Goal: Task Accomplishment & Management: Use online tool/utility

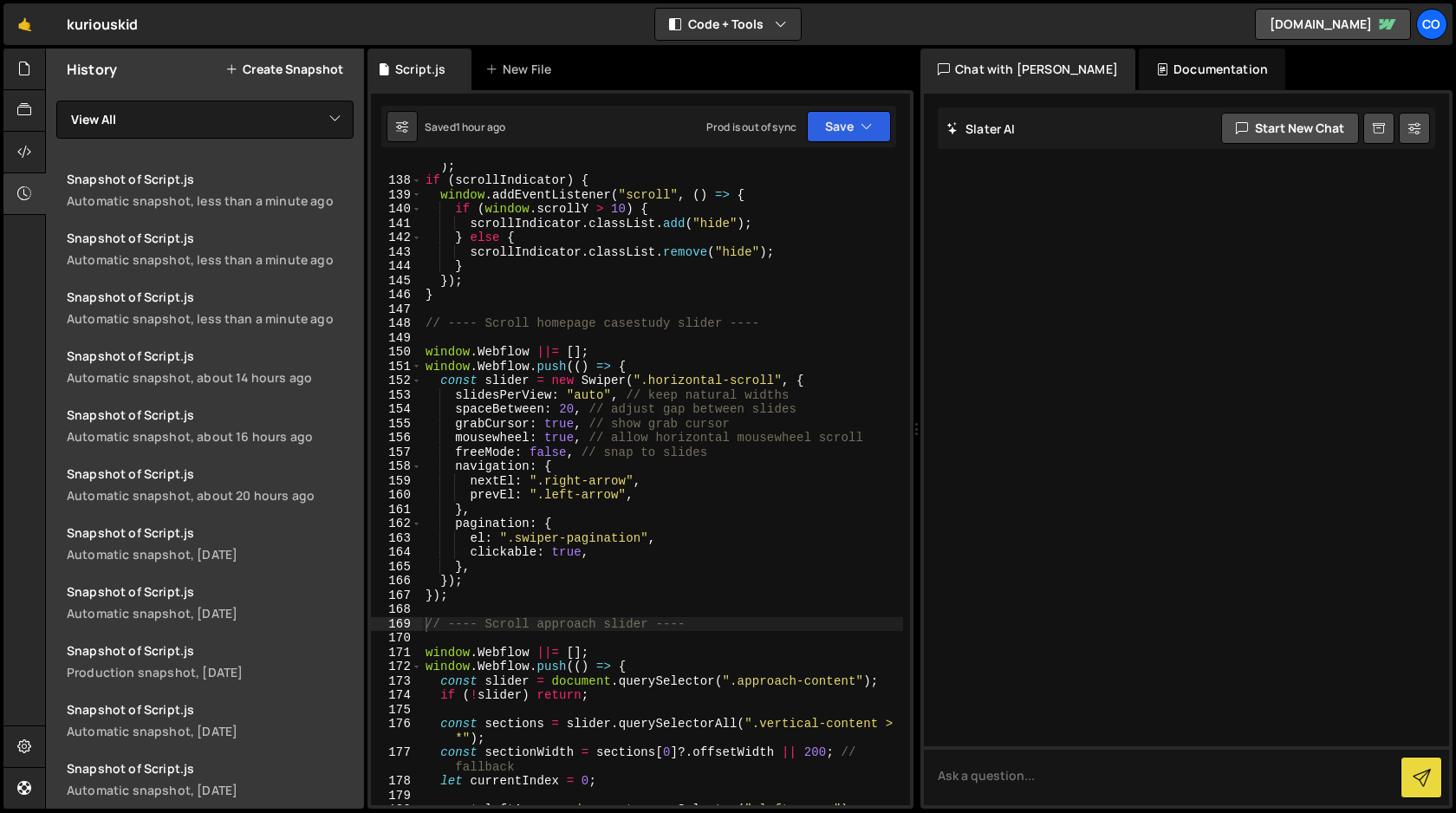
scroll to position [2048, 0]
type textarea "});"
click at [460, 600] on div "const scrollIndicator = document . querySelector ( ".sticky-scroll" ) ; if ( sc…" at bounding box center [662, 487] width 481 height 685
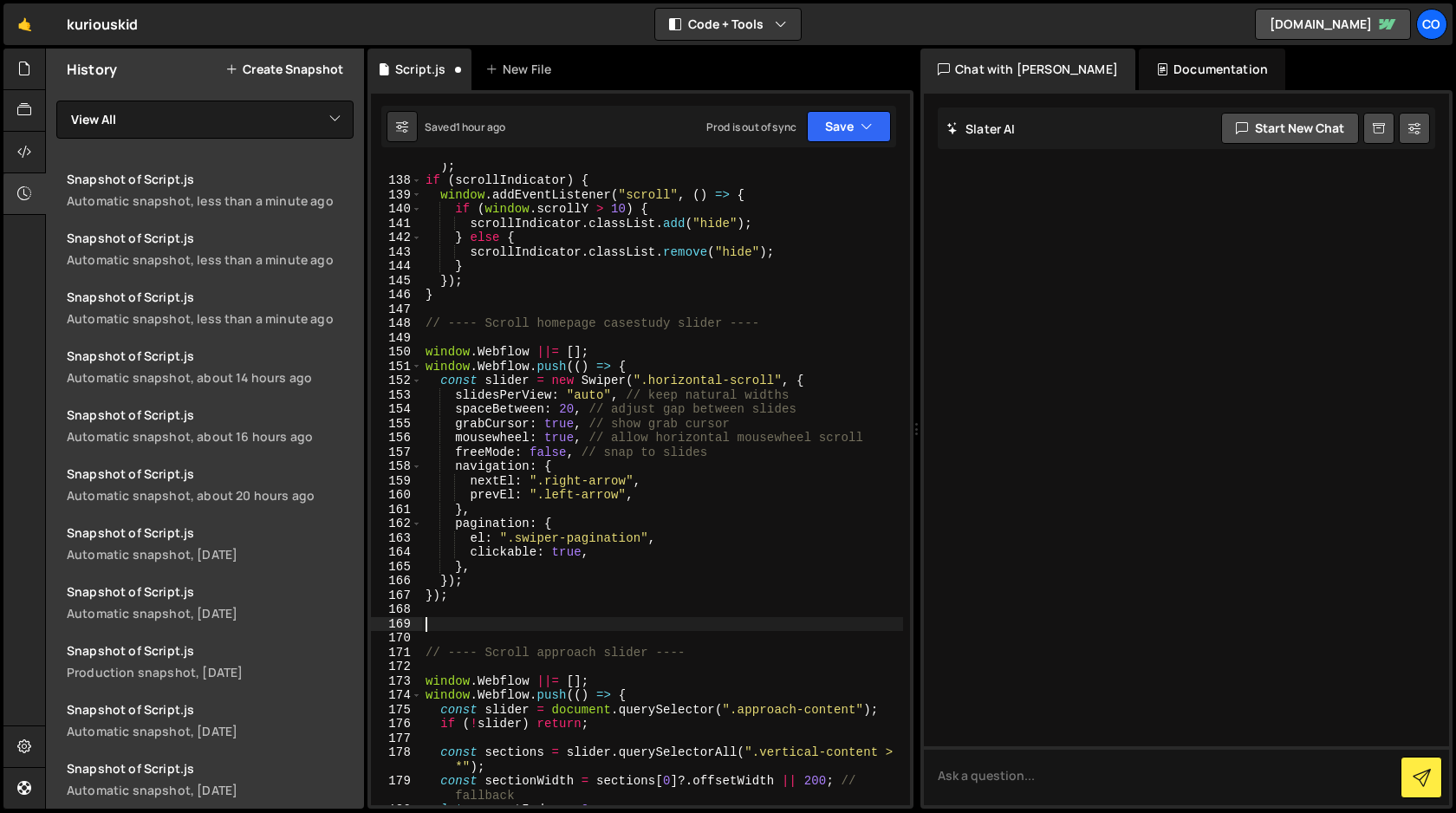
paste textarea "</script>"
type textarea "</script>"
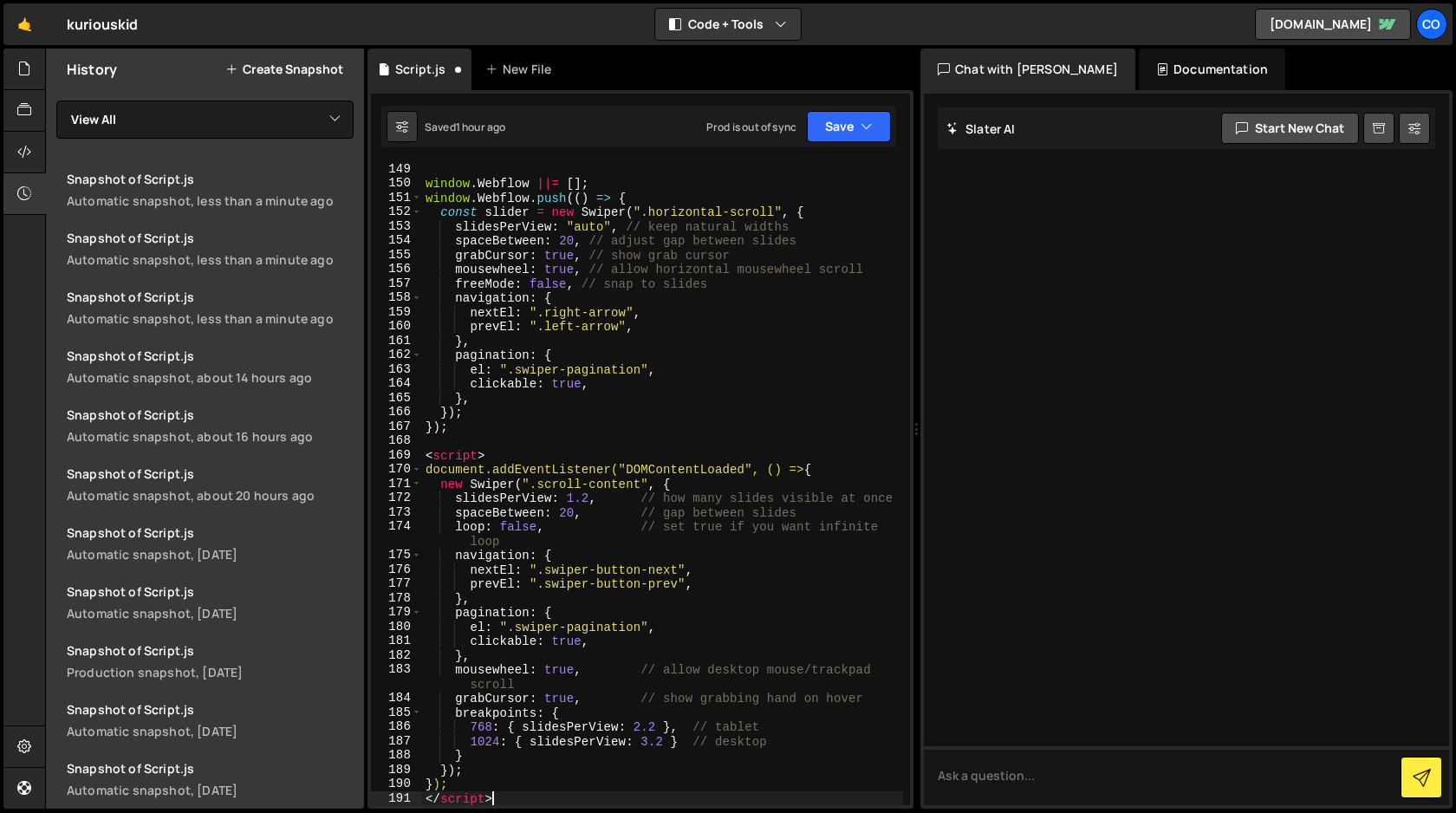
scroll to position [2231, 0]
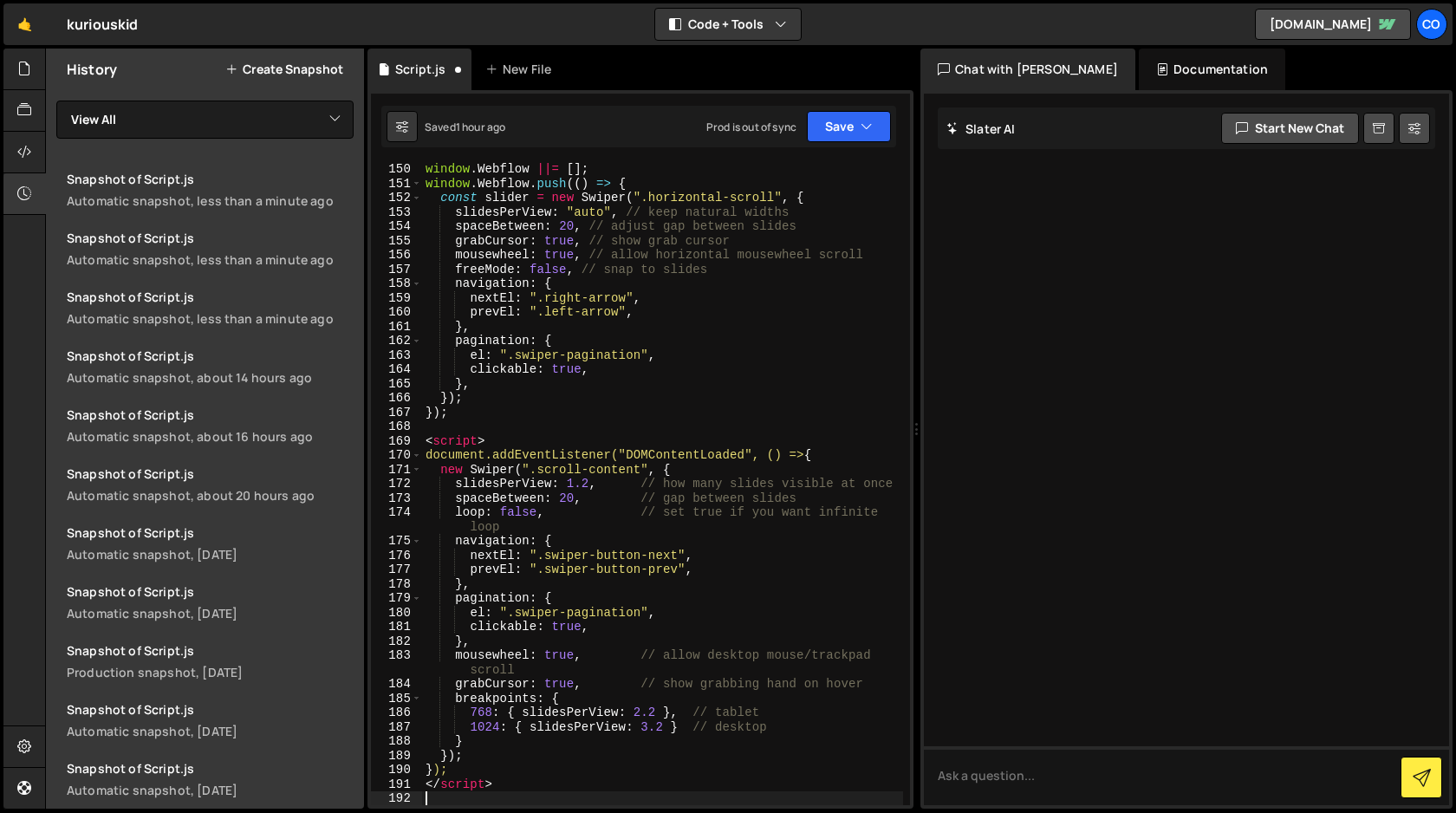
type textarea "</script>"
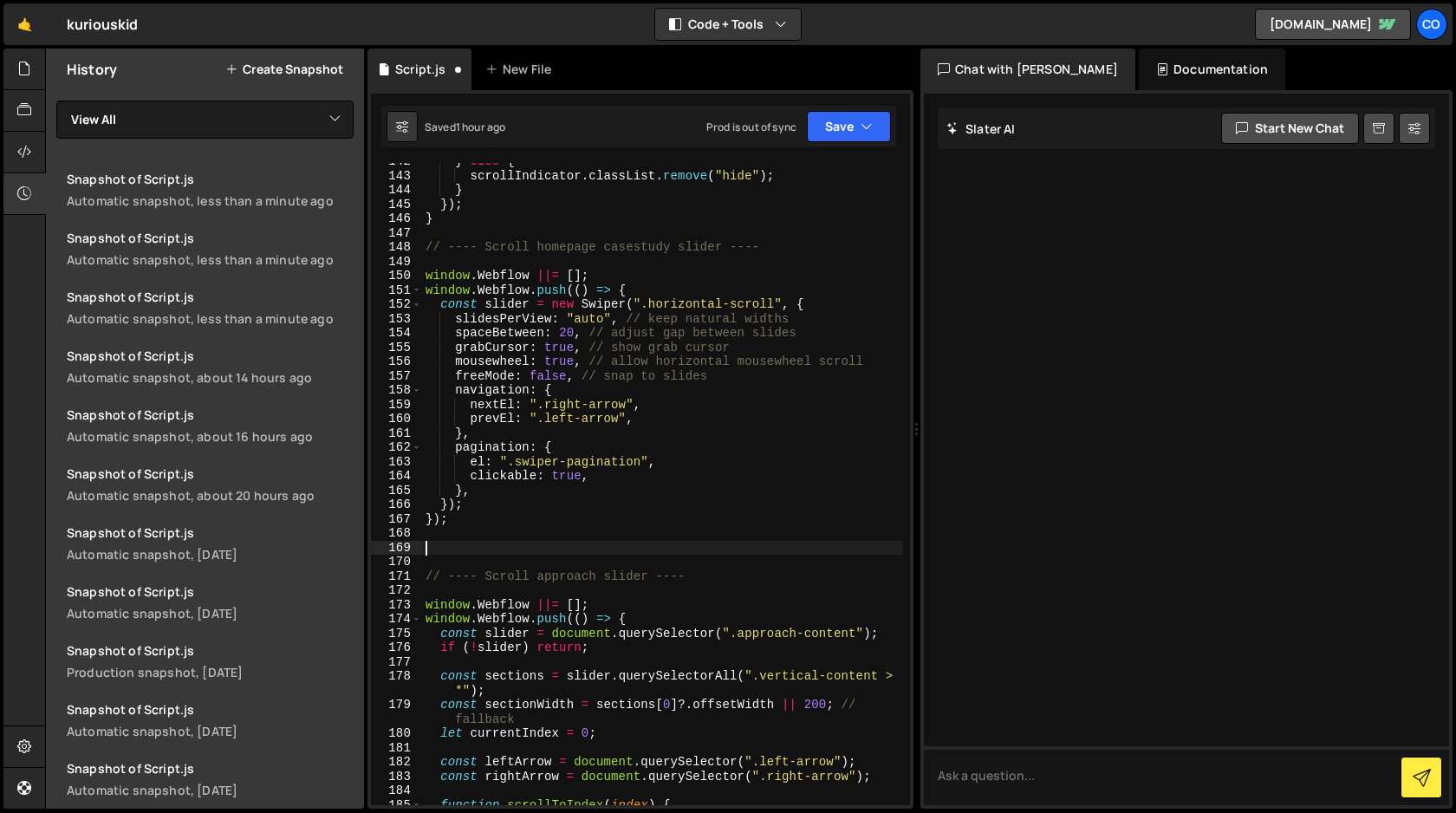
scroll to position [2111, 0]
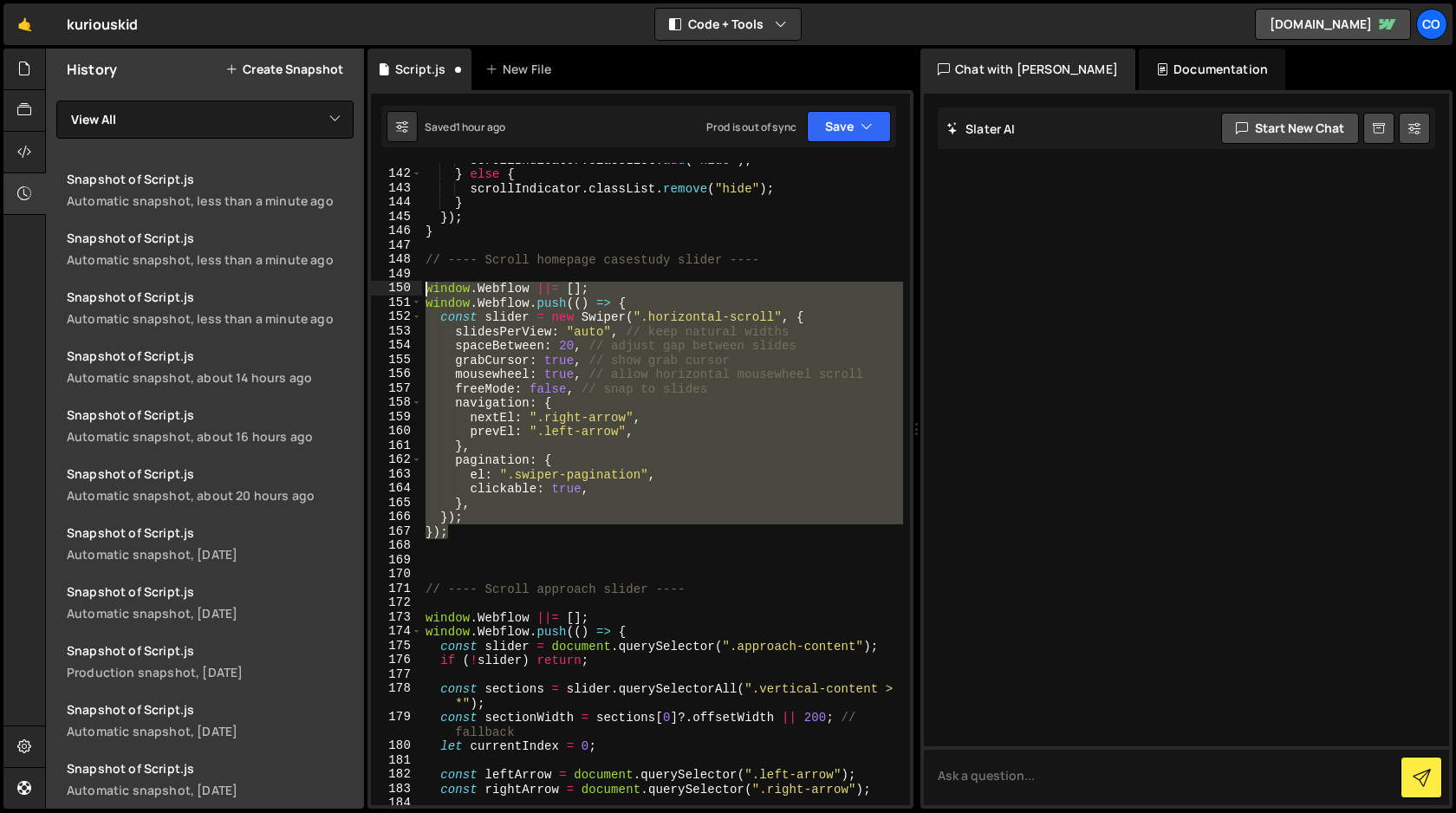
drag, startPoint x: 457, startPoint y: 532, endPoint x: 389, endPoint y: 284, distance: 257.2
click at [389, 284] on div "141 142 143 144 145 146 147 148 149 150 151 152 153 154 155 156 157 158 159 160…" at bounding box center [641, 484] width 539 height 642
type textarea "window.Webflow ||= []; window.Webflow.push(() => {"
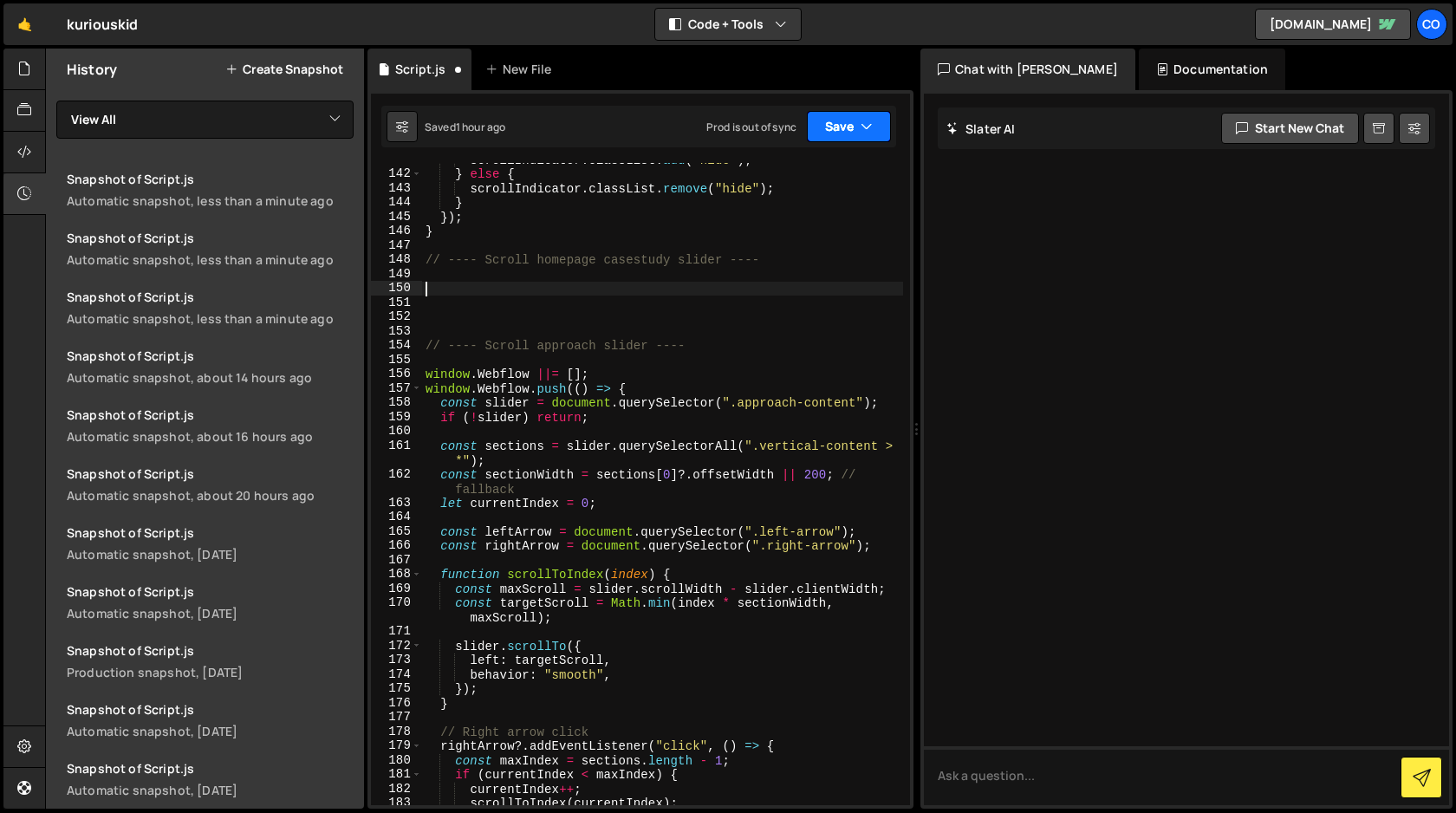
click at [863, 121] on icon "button" at bounding box center [866, 127] width 12 height 17
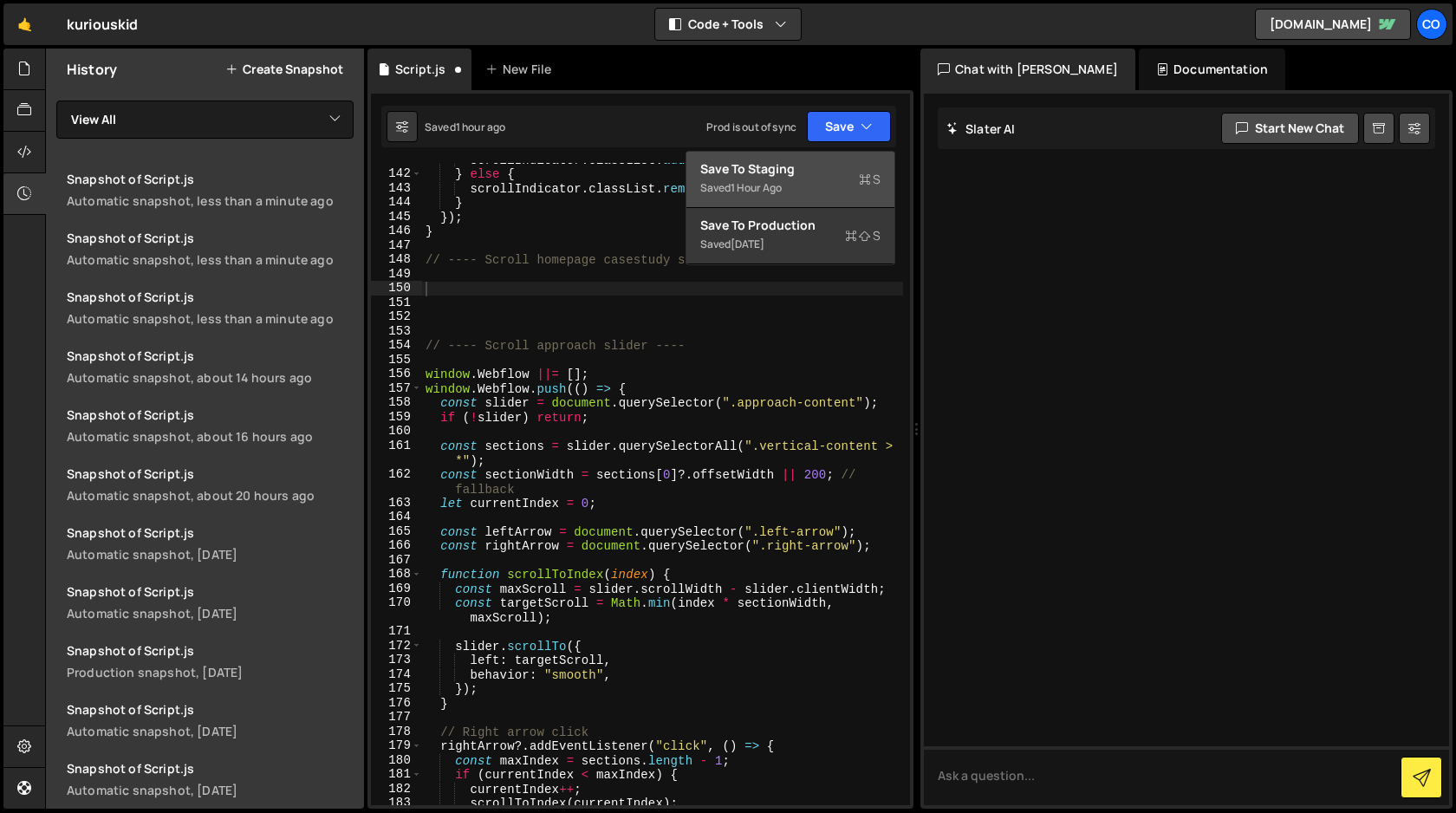
click at [827, 177] on div "Saved 1 hour ago" at bounding box center [791, 188] width 180 height 21
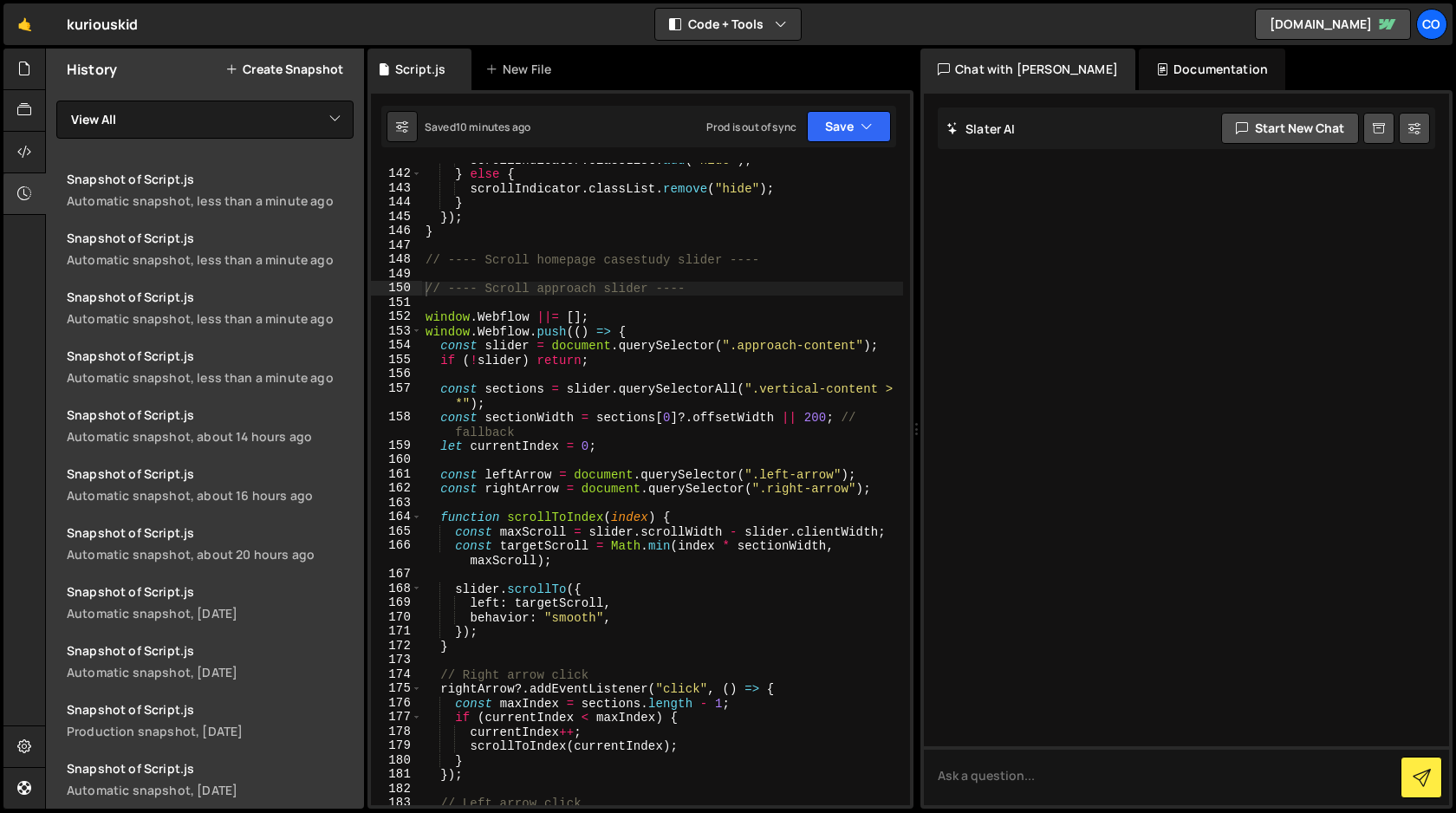
click at [487, 372] on div "scrollIndicator . classList . add ( "hide" ) ; } else { scrollIndicator . class…" at bounding box center [662, 487] width 481 height 670
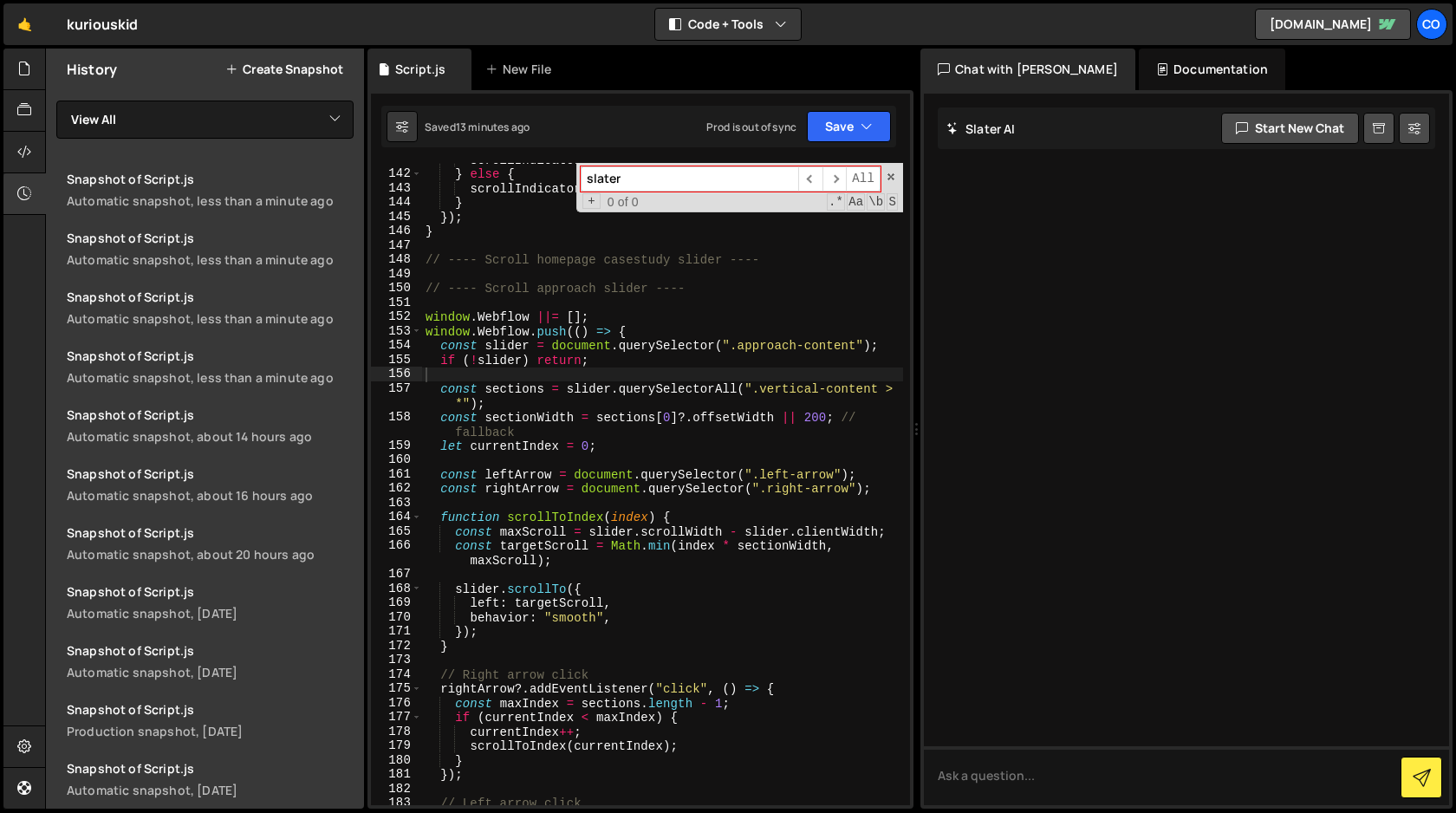
paste input "right-arrow"
type input "right-arrow"
click at [859, 345] on div "scrollIndicator . classList . add ( "hide" ) ; } else { scrollIndicator . class…" at bounding box center [662, 487] width 481 height 670
drag, startPoint x: 859, startPoint y: 345, endPoint x: 741, endPoint y: 346, distance: 118.0
click at [741, 346] on div "scrollIndicator . classList . add ( "hide" ) ; } else { scrollIndicator . class…" at bounding box center [662, 487] width 481 height 670
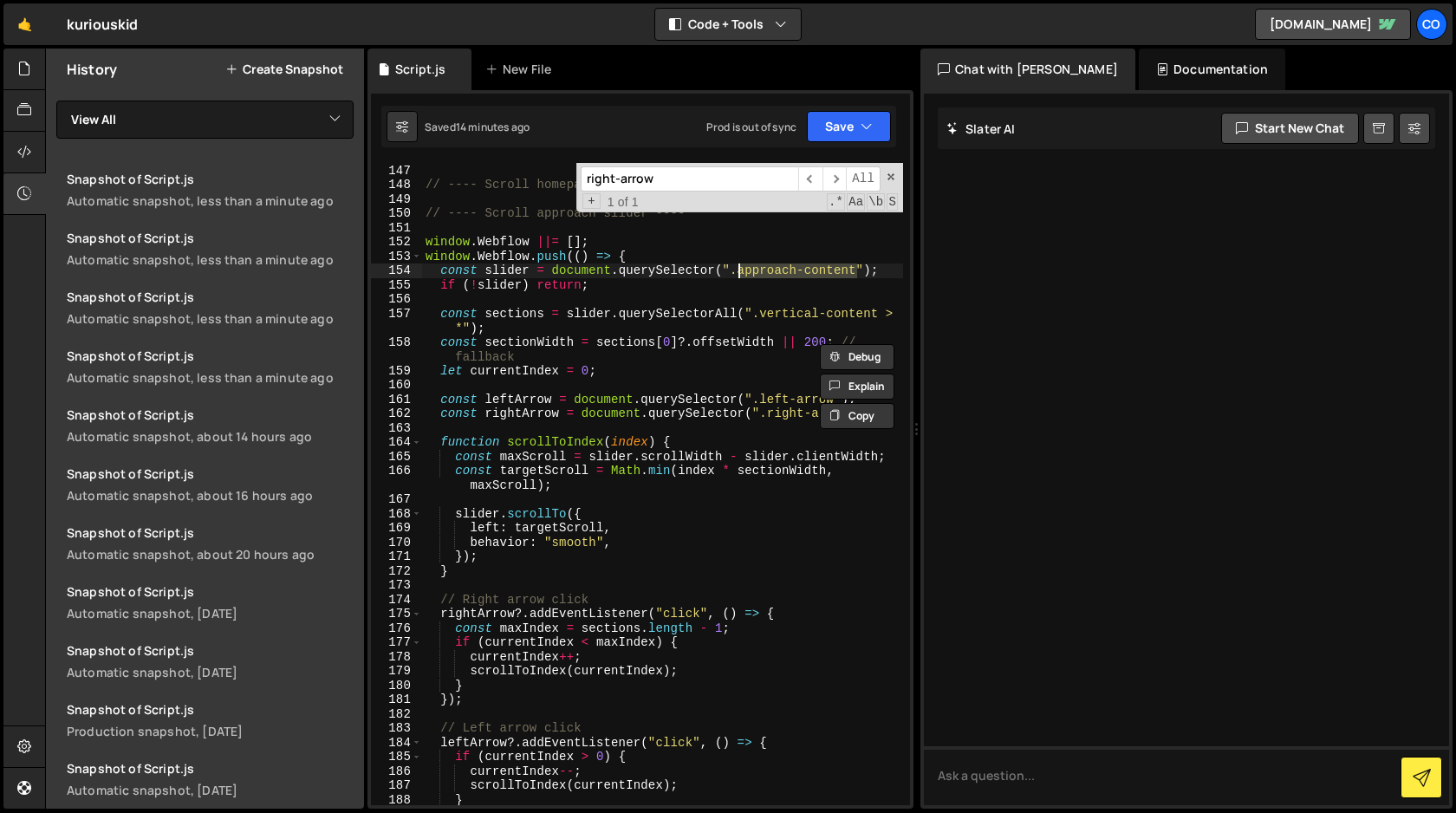
scroll to position [2186, 0]
click at [891, 176] on span at bounding box center [891, 176] width 12 height 12
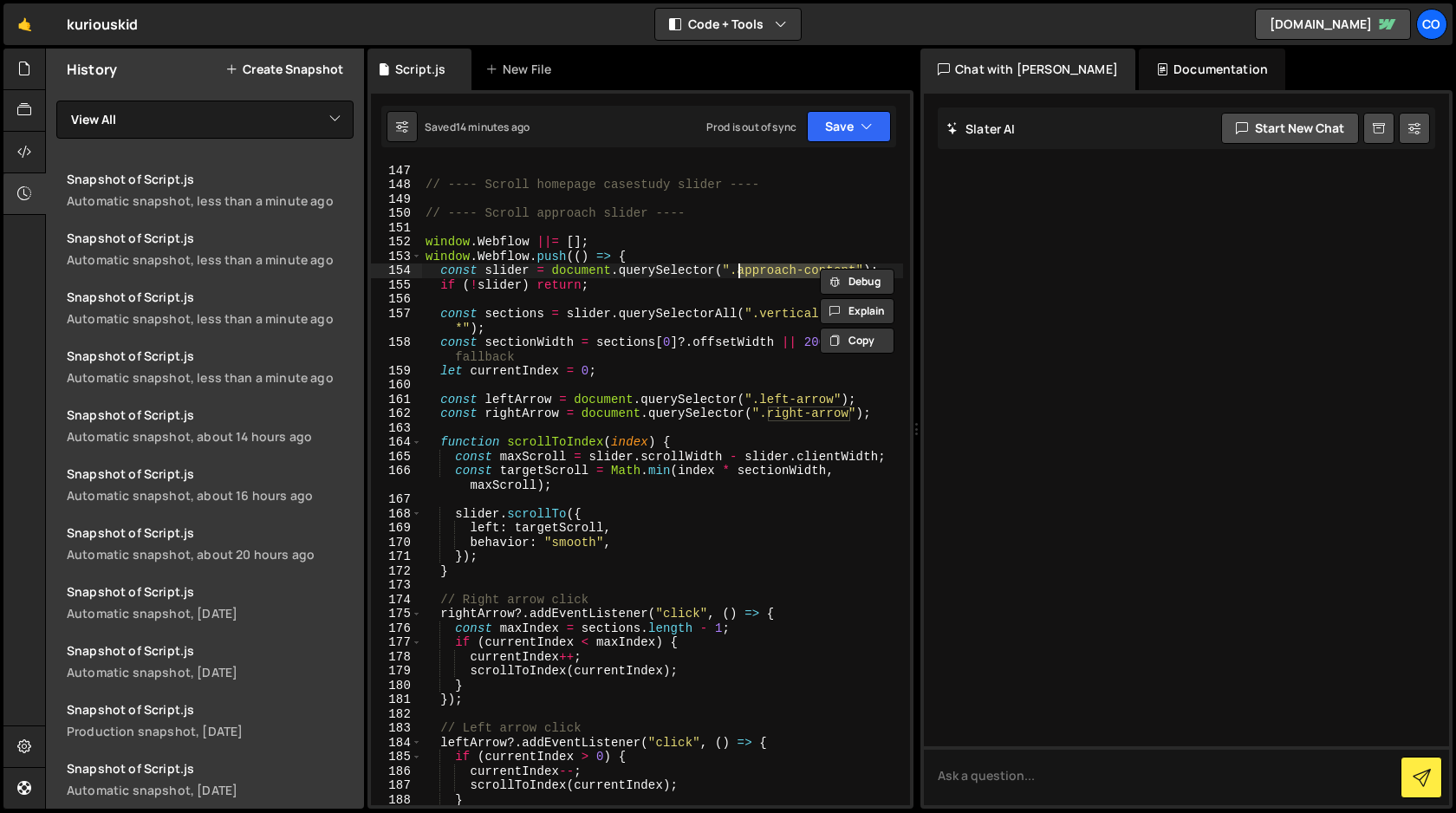
click at [788, 368] on div "} // ---- Scroll homepage casestudy slider ---- // ---- Scroll approach slider …" at bounding box center [662, 484] width 481 height 670
type textarea "let currentIndex = 0;"
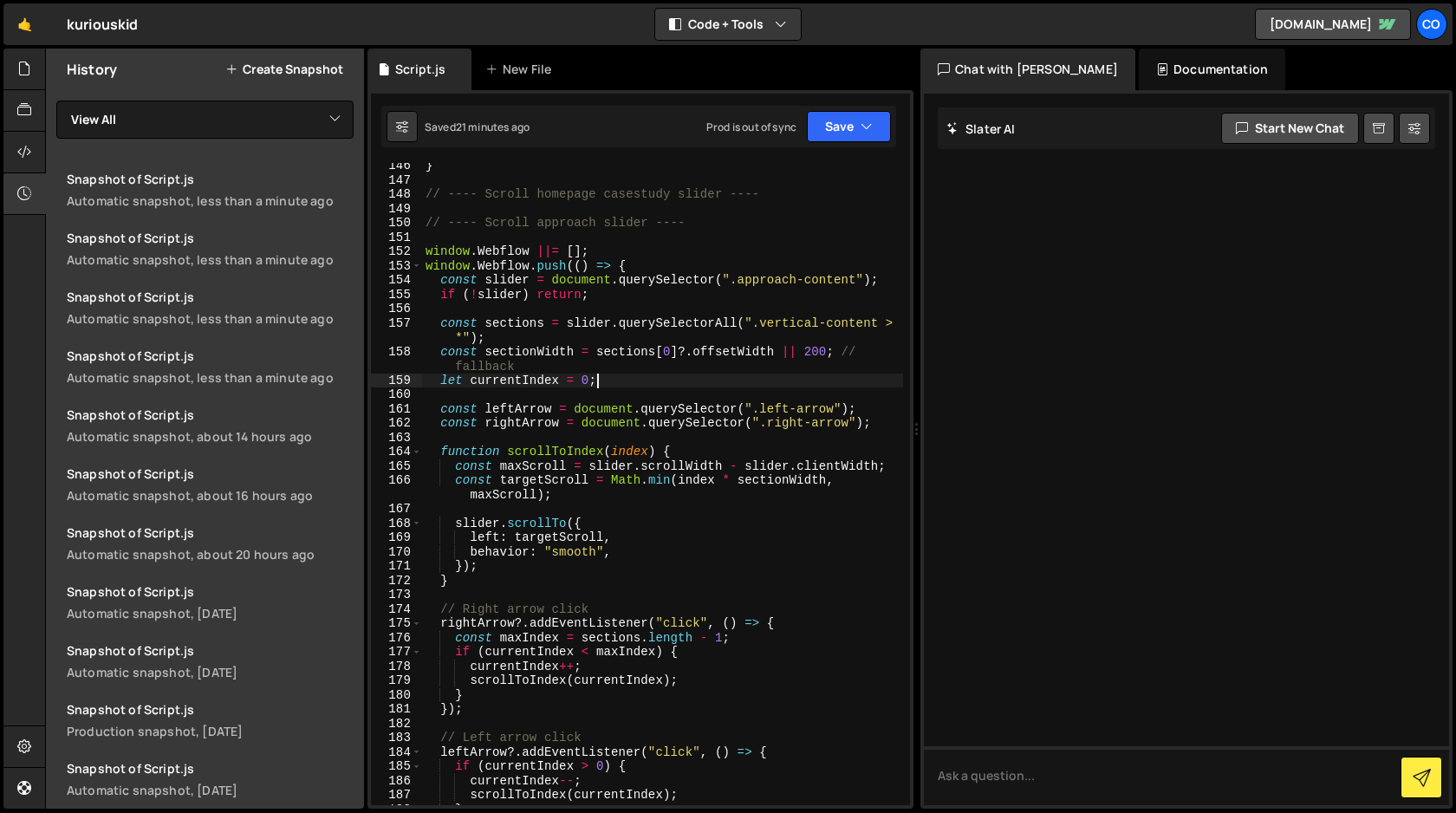
scroll to position [2176, 0]
click at [194, 422] on link "Snapshot of Script.js Automatic snapshot, about 14 hours ago" at bounding box center [210, 425] width 308 height 59
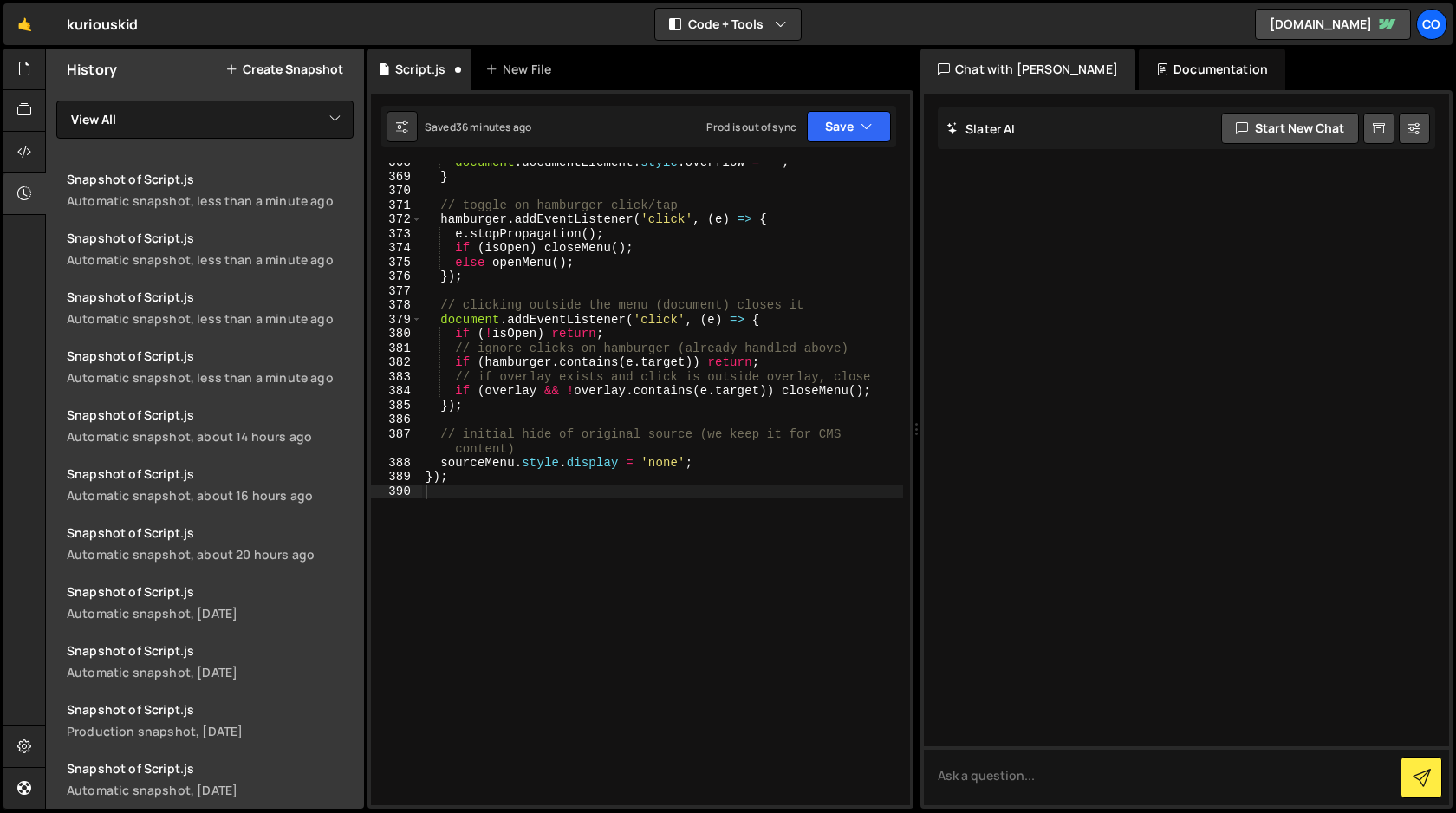
scroll to position [5555, 0]
click at [872, 128] on icon "button" at bounding box center [866, 127] width 12 height 17
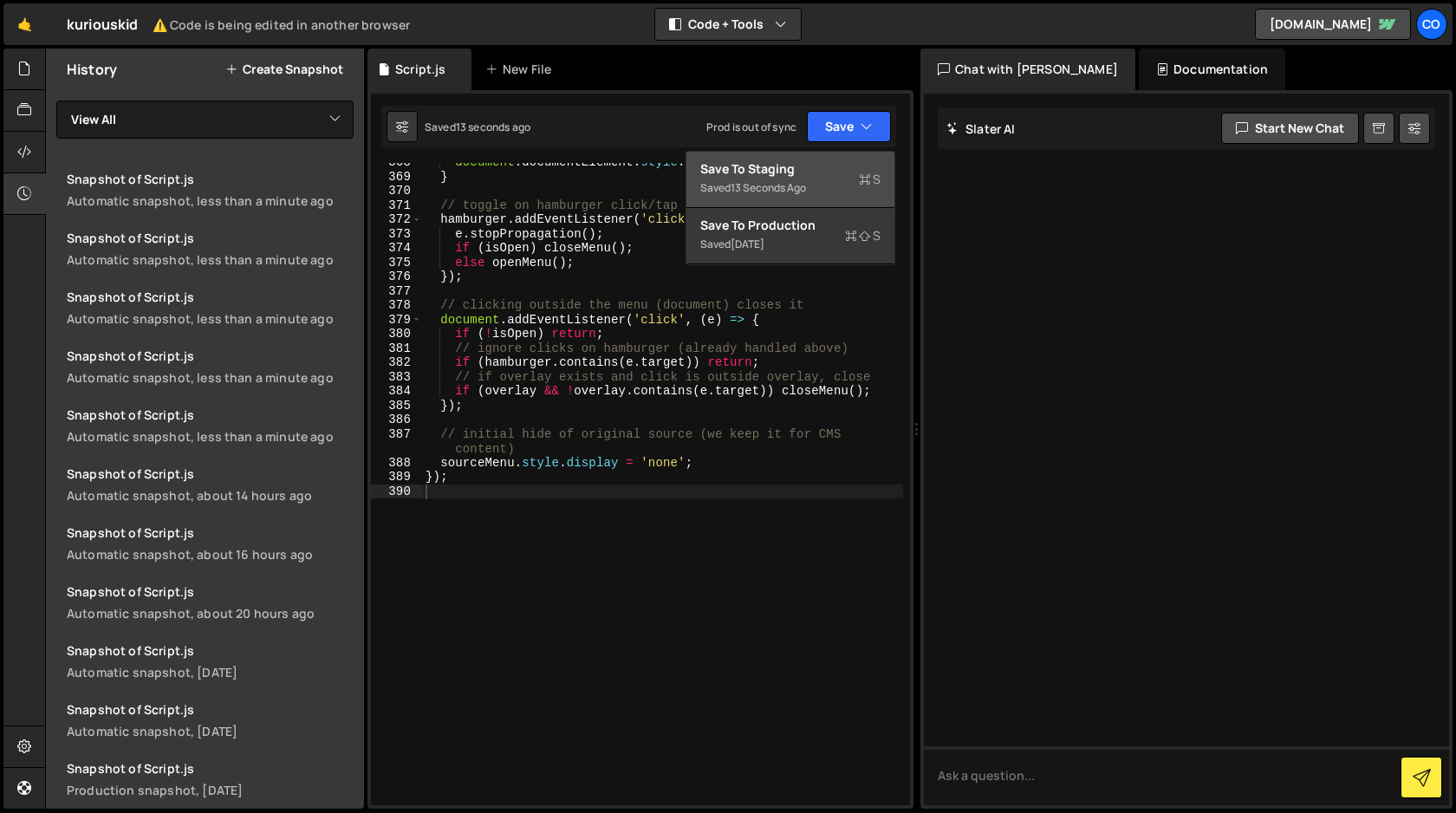
click at [804, 173] on div "Save to Staging S" at bounding box center [791, 169] width 180 height 17
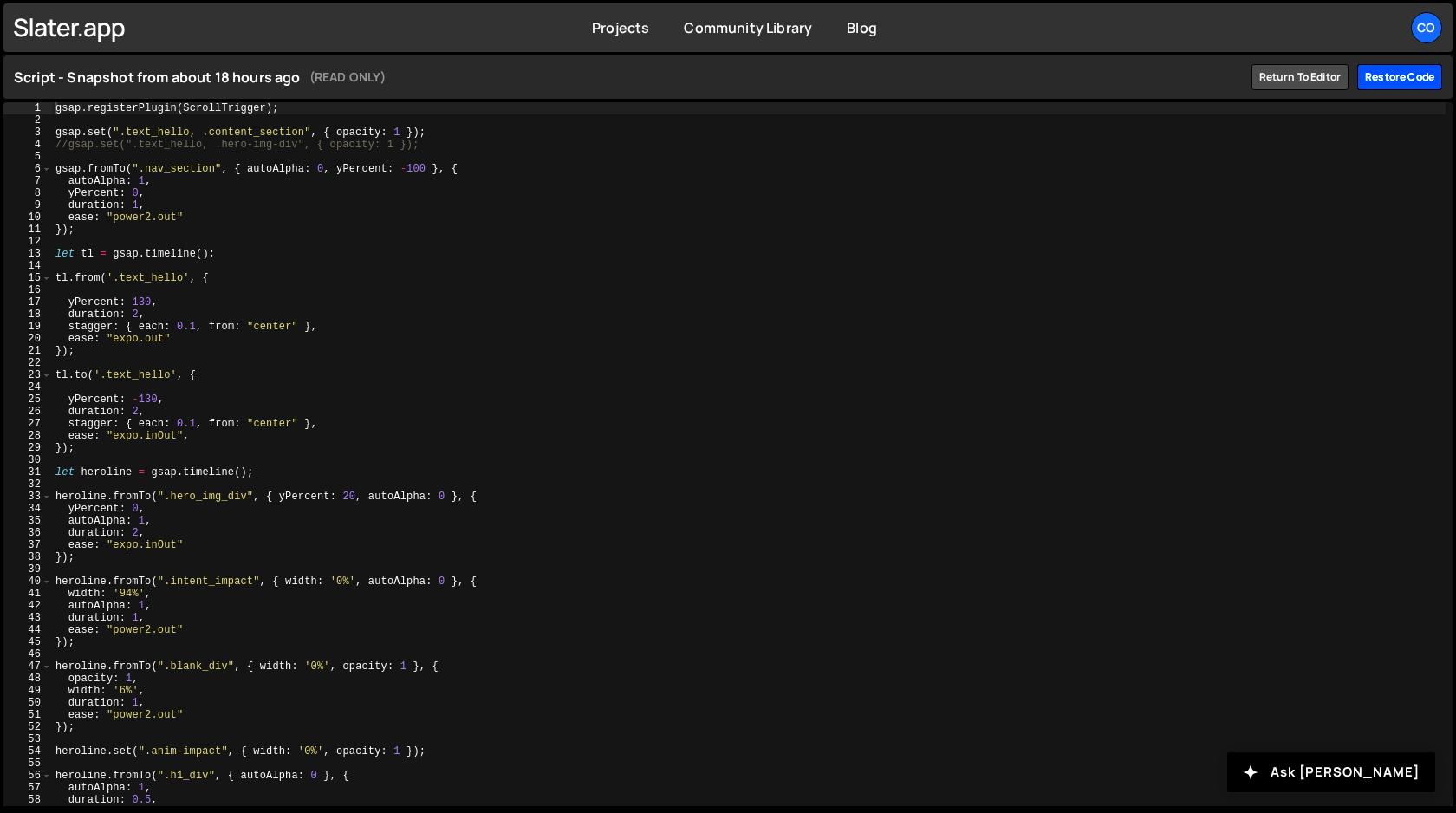
click at [1396, 79] on div "Restore code" at bounding box center [1400, 77] width 85 height 26
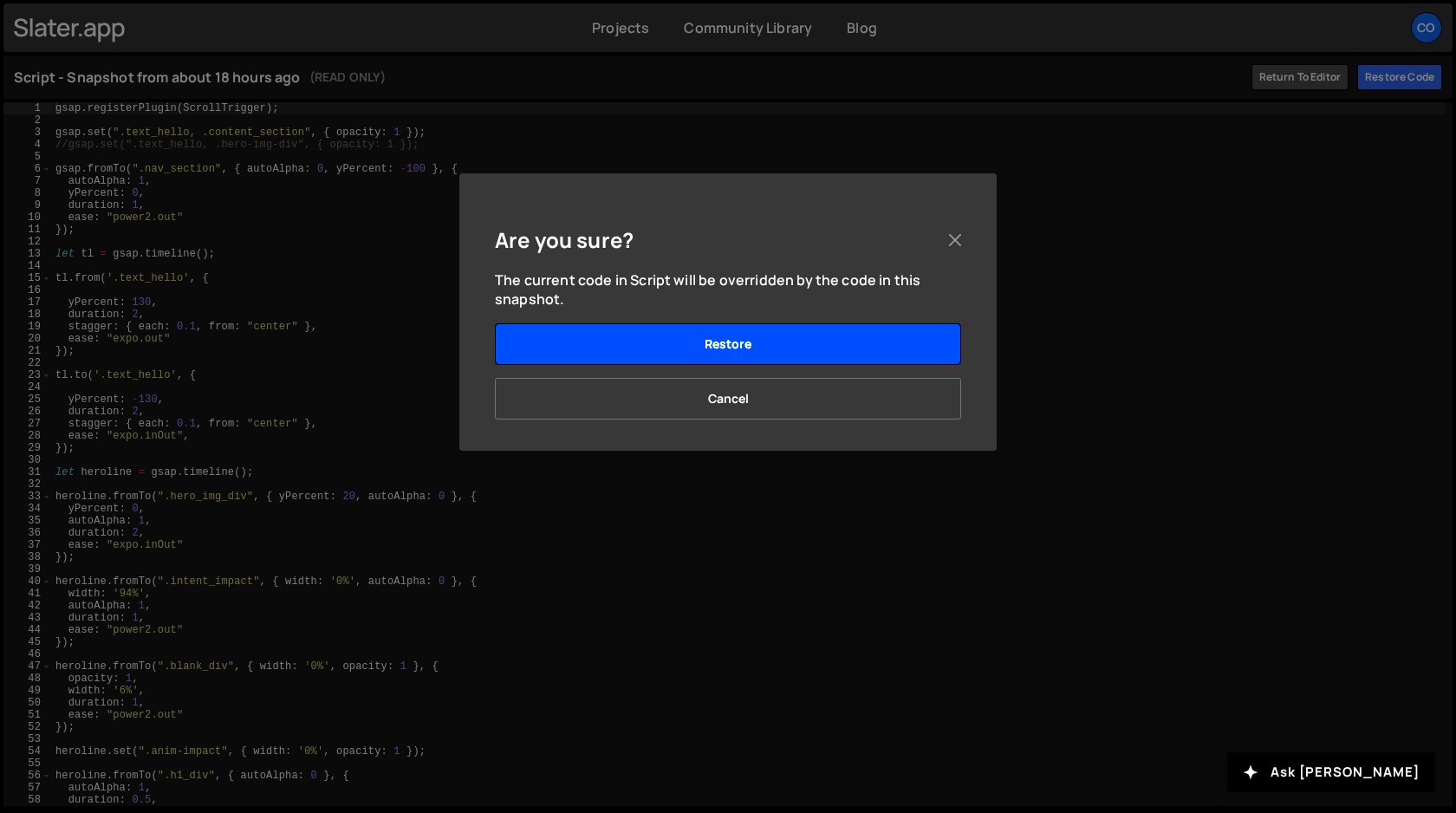
click at [839, 353] on button "Restore" at bounding box center [728, 344] width 467 height 41
